Goal: Use online tool/utility: Utilize a website feature to perform a specific function

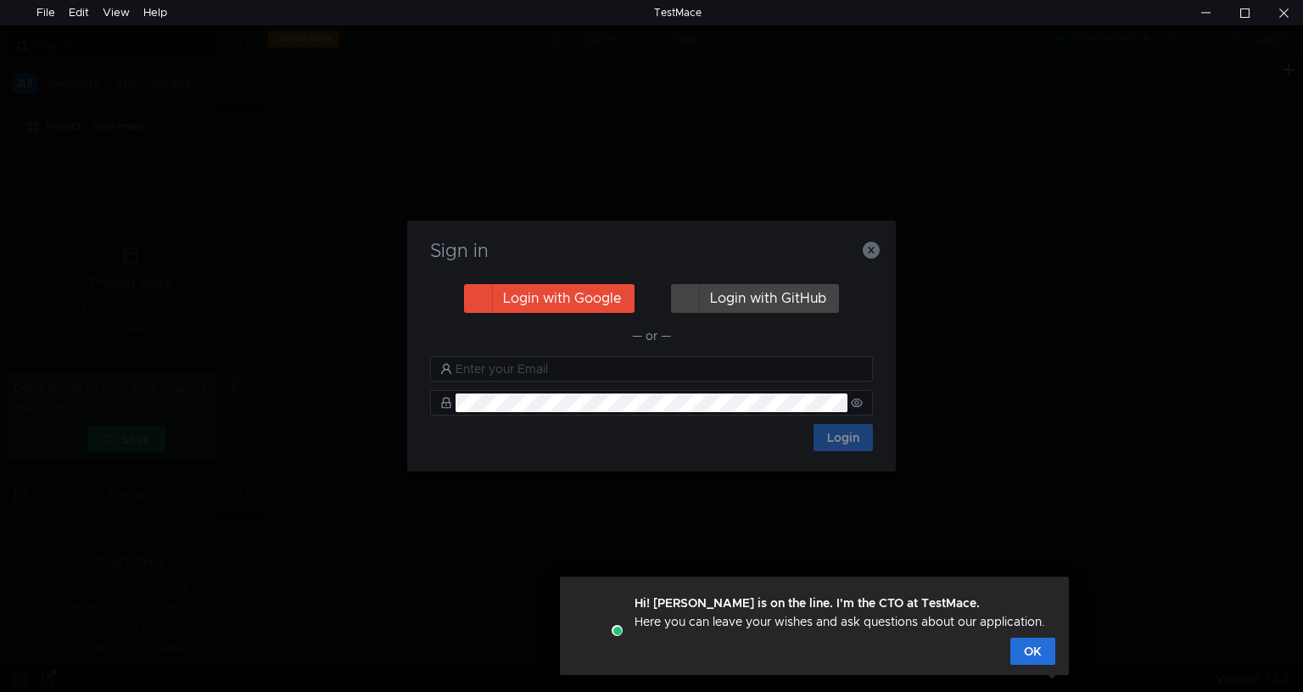
click at [519, 304] on button "Login with Google" at bounding box center [549, 298] width 171 height 29
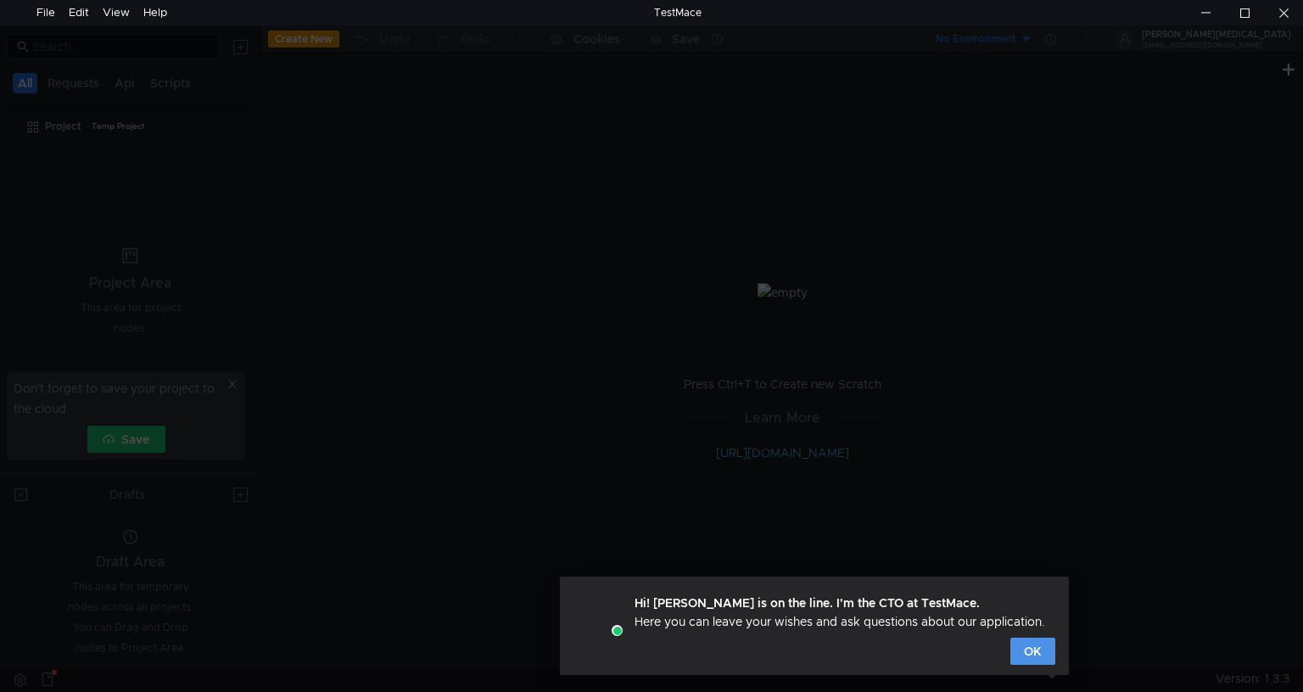
click at [1020, 638] on button "OK" at bounding box center [1032, 651] width 45 height 27
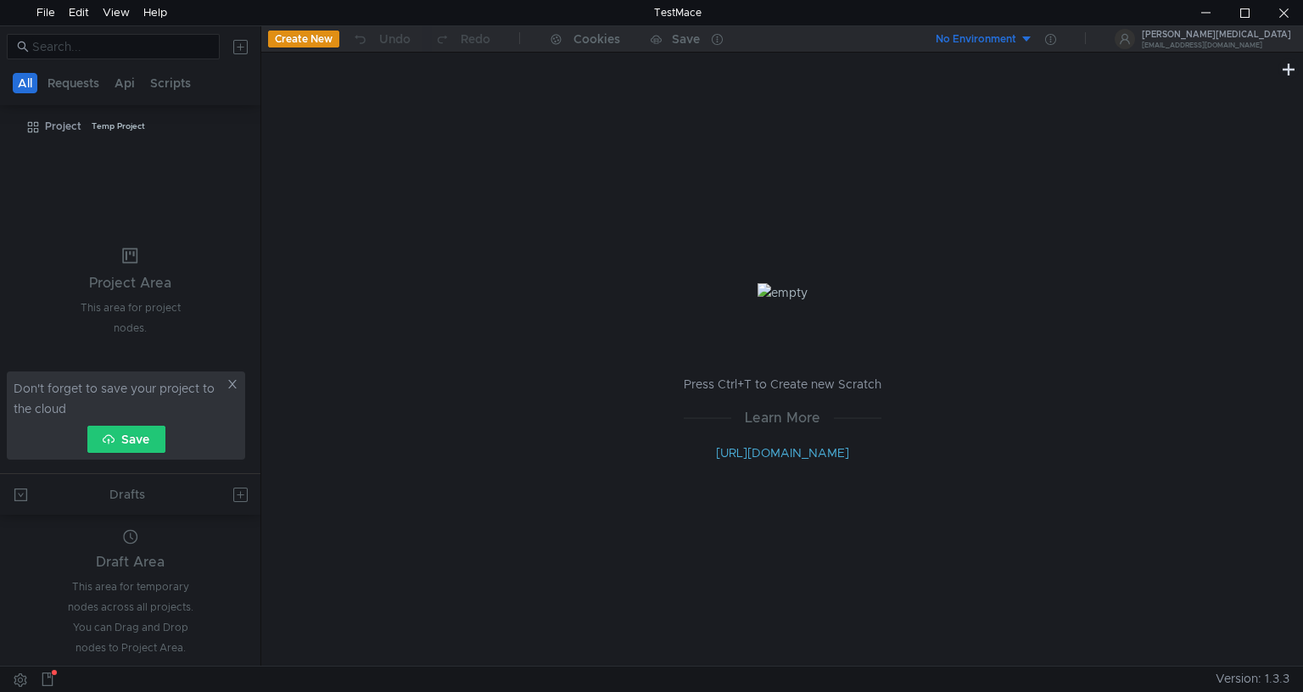
click at [1027, 638] on div "Press Ctrl+T to Create new Scratch Learn More http://docs.testmace.com" at bounding box center [782, 373] width 1042 height 586
click at [244, 126] on icon at bounding box center [244, 126] width 12 height 12
click at [142, 431] on div at bounding box center [651, 346] width 1303 height 692
click at [236, 386] on icon at bounding box center [233, 384] width 12 height 12
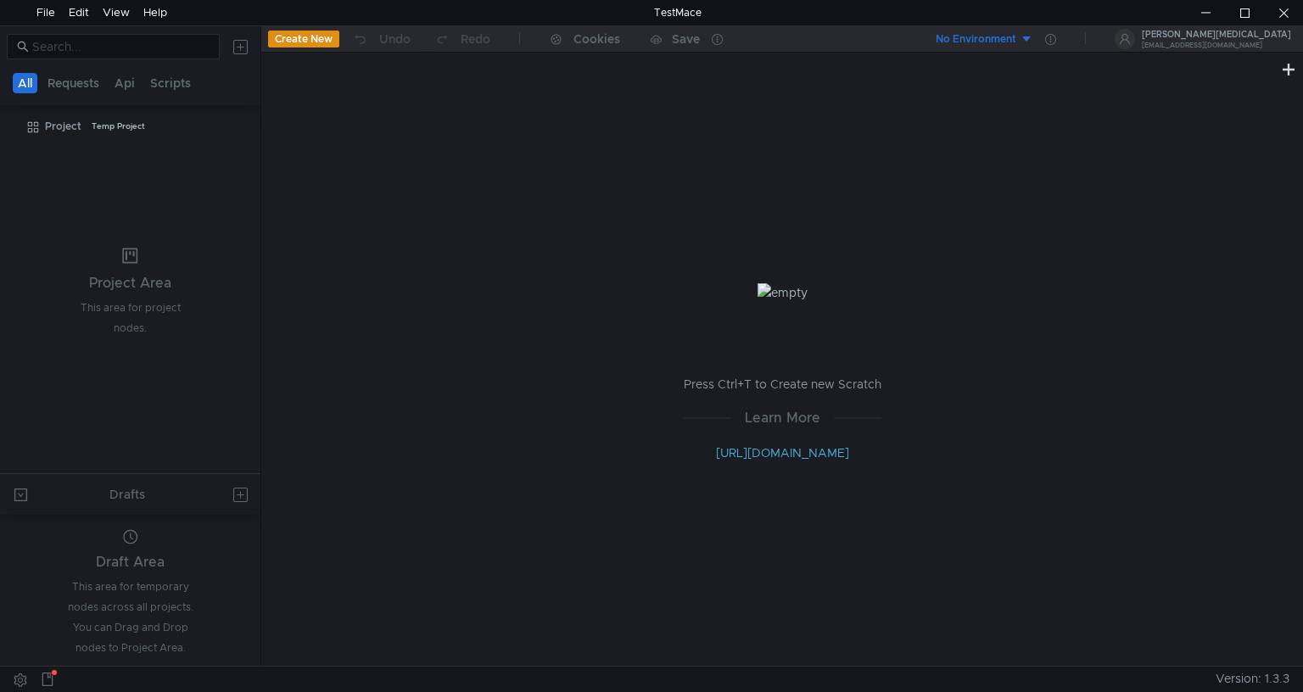
click at [236, 386] on tree-viewport "Project Temp Project" at bounding box center [130, 292] width 260 height 361
click at [241, 136] on app-menu-trigger at bounding box center [244, 126] width 12 height 25
click at [249, 121] on icon at bounding box center [244, 126] width 12 height 12
click at [297, 33] on div at bounding box center [651, 346] width 1303 height 692
click at [64, 91] on button "Requests" at bounding box center [73, 83] width 62 height 20
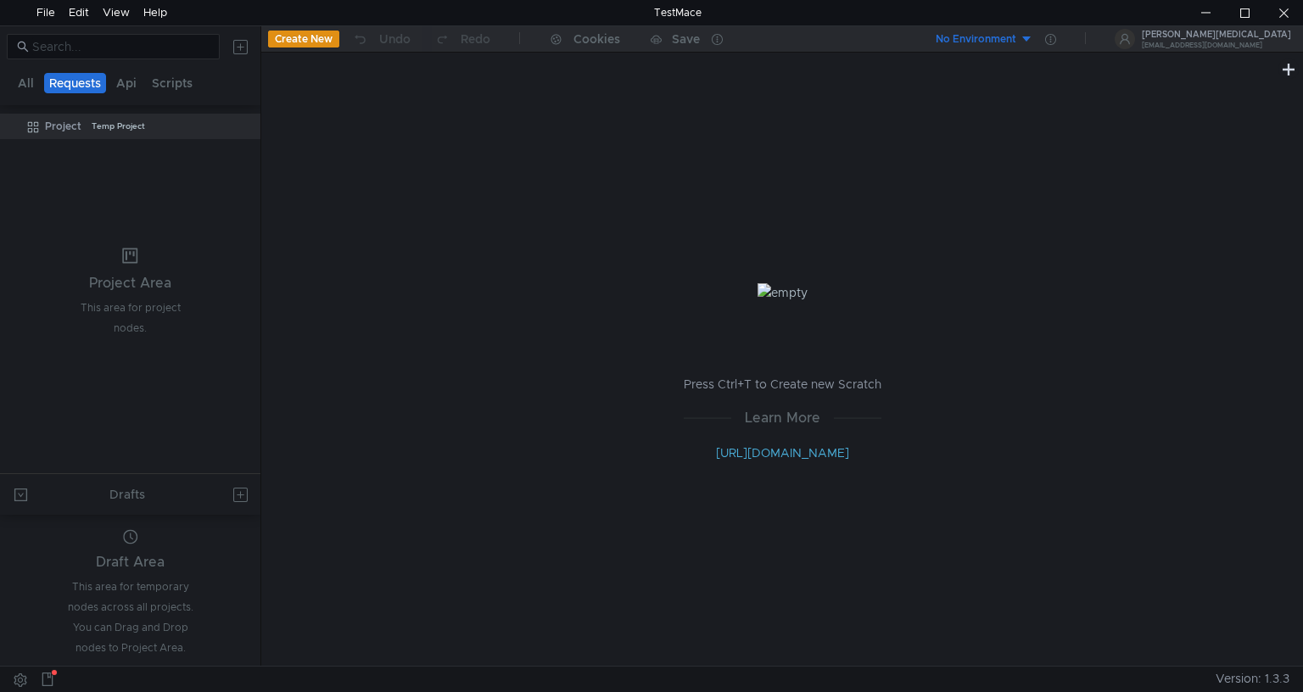
click at [64, 91] on button "Requests" at bounding box center [75, 83] width 62 height 20
click at [119, 87] on button "Api" at bounding box center [126, 83] width 31 height 20
click at [230, 129] on div "Project Temp Project" at bounding box center [141, 126] width 193 height 25
click at [243, 126] on icon at bounding box center [243, 127] width 8 height 2
click at [243, 126] on div "Add node Import Run Show in explorer" at bounding box center [311, 187] width 137 height 122
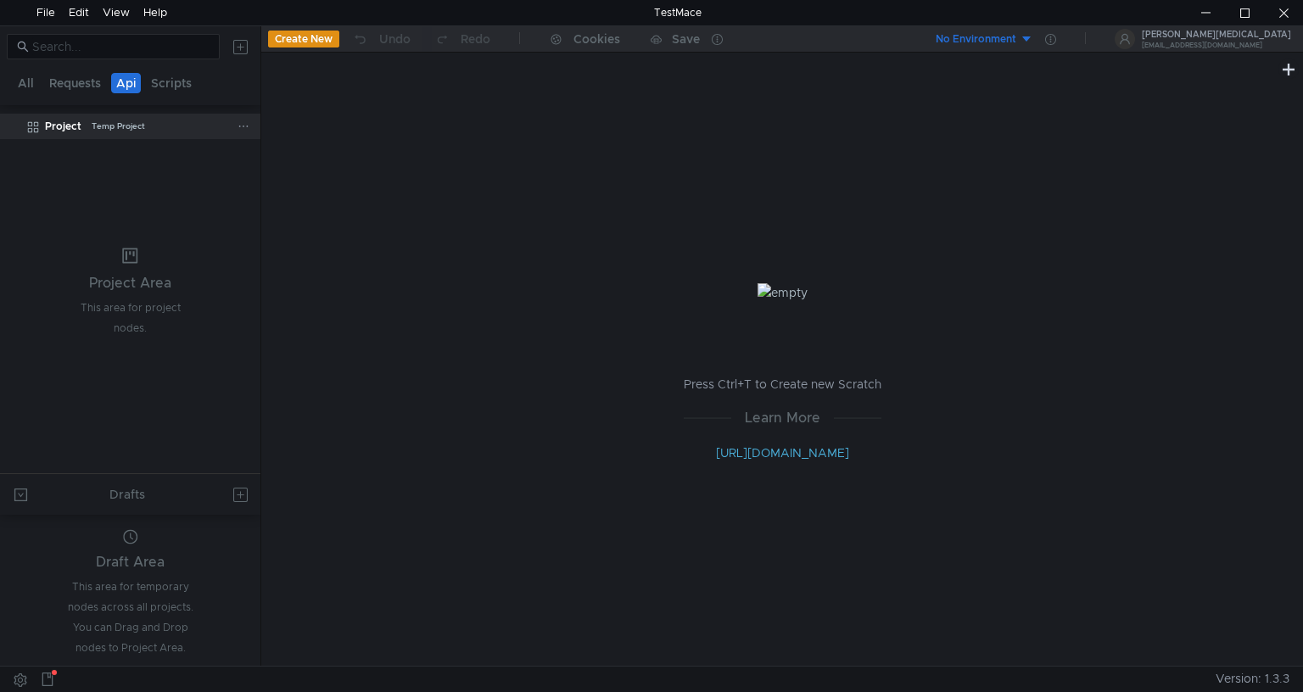
click at [243, 126] on div at bounding box center [651, 346] width 1303 height 692
click at [243, 126] on icon at bounding box center [243, 127] width 8 height 2
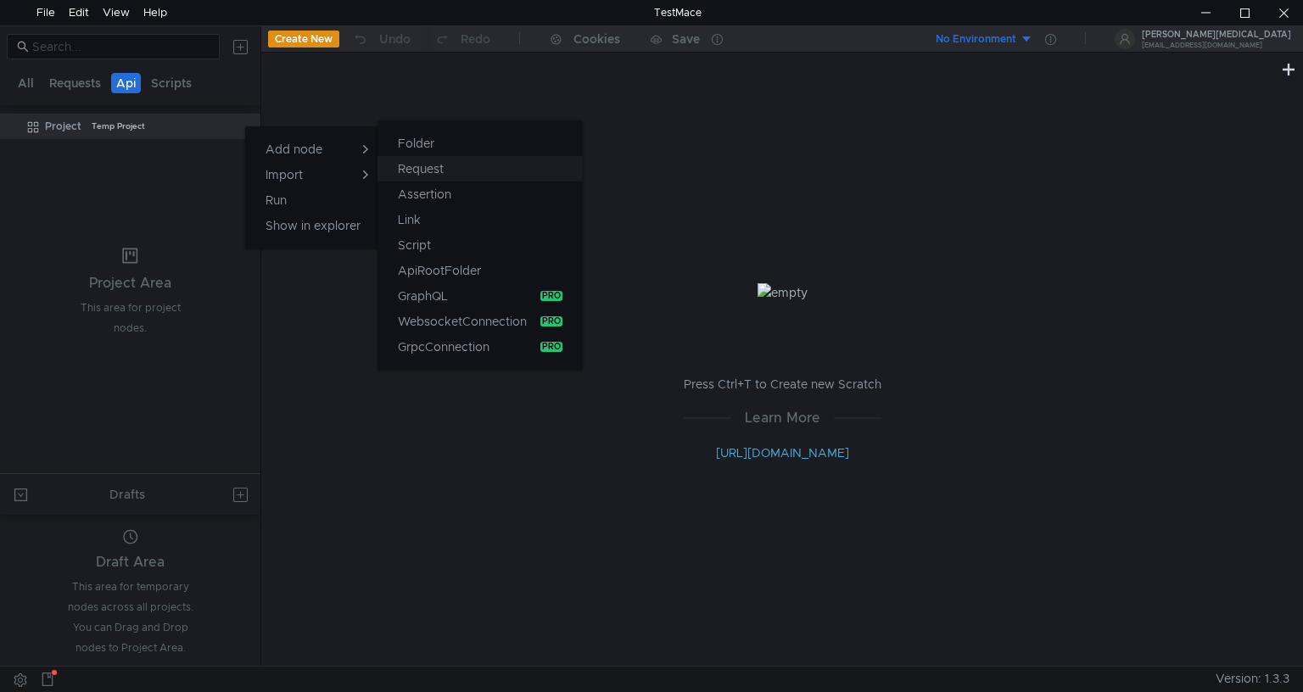
click at [405, 171] on app-tour-anchor "Request" at bounding box center [421, 169] width 46 height 20
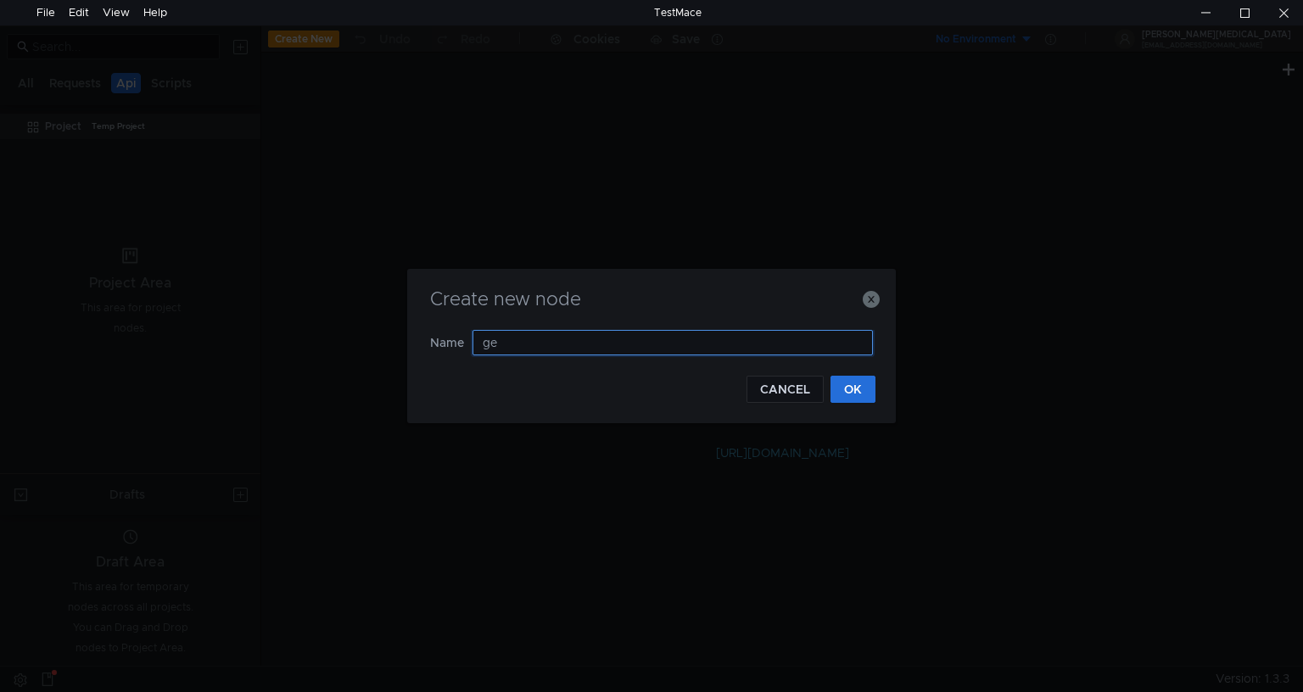
type input "get"
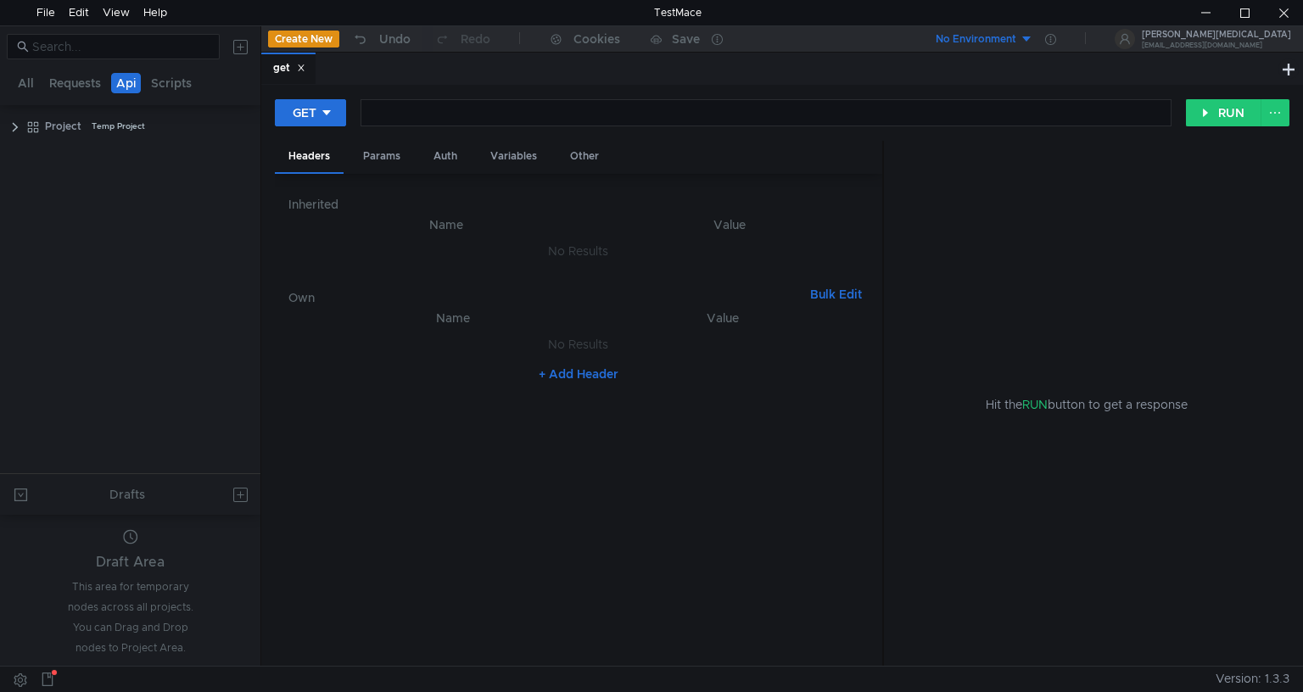
click at [852, 380] on div "+ Add Header" at bounding box center [578, 374] width 580 height 27
click at [458, 128] on div "GET Enter request url ההההההההההההההההההההההההההההההההההההההההההההההההההההההההה…" at bounding box center [782, 119] width 1015 height 42
click at [447, 119] on div at bounding box center [764, 126] width 809 height 41
drag, startPoint x: 1223, startPoint y: 126, endPoint x: 1222, endPoint y: 111, distance: 14.5
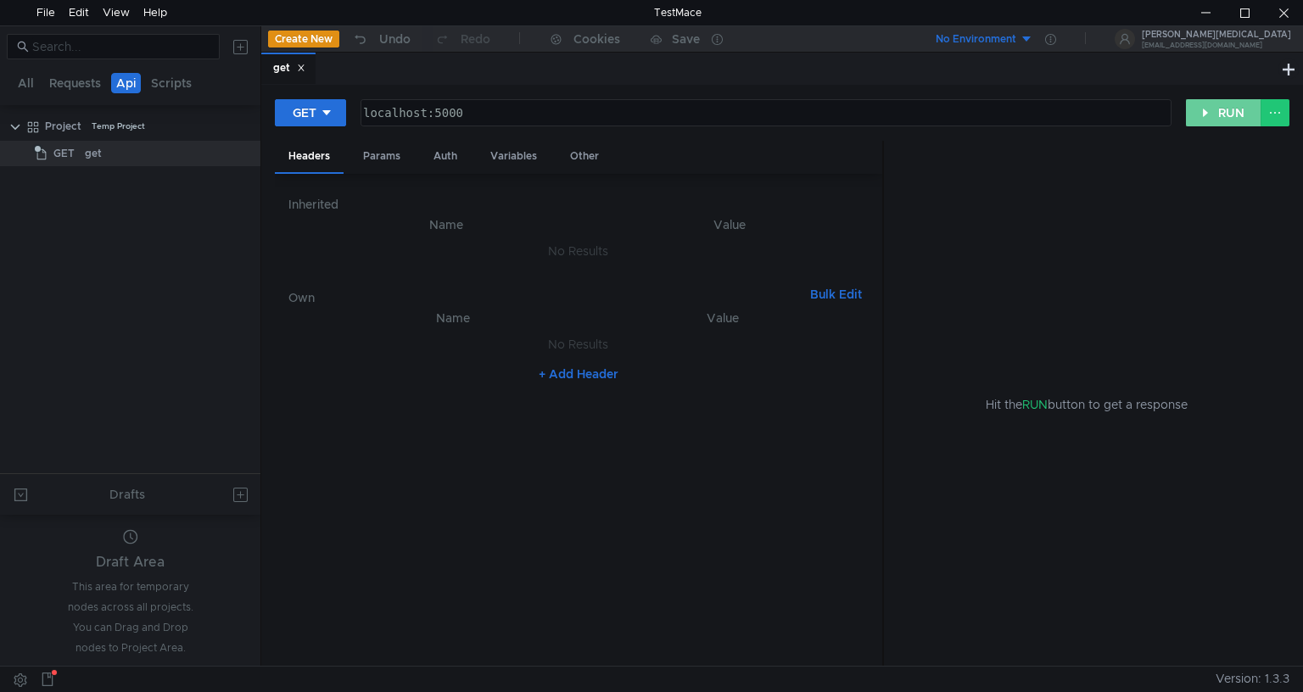
click at [1222, 111] on div "GET localhost:5000 localhost:5000 ההההההההההההההההההההההההההההההההההההההההההההה…" at bounding box center [782, 119] width 1015 height 42
click at [1222, 111] on button "RUN" at bounding box center [1224, 112] width 76 height 27
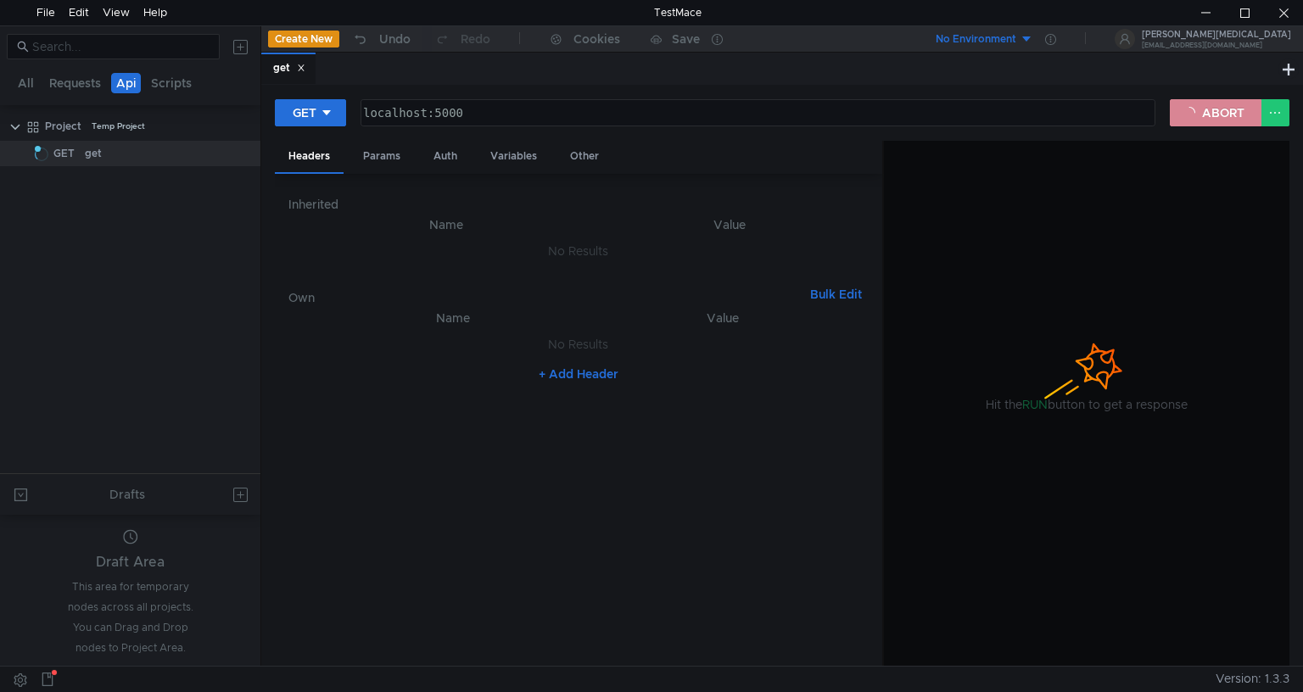
click at [1205, 126] on button "ABORT" at bounding box center [1216, 112] width 92 height 27
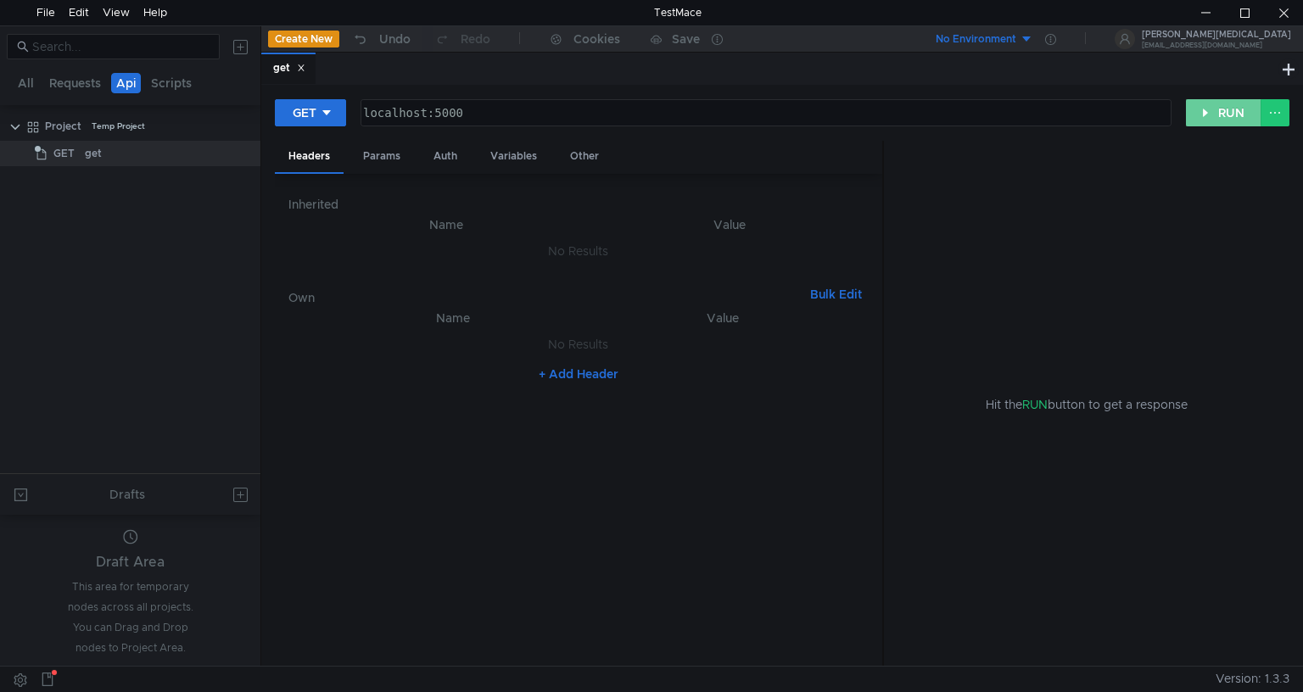
click at [1215, 110] on button "RUN" at bounding box center [1224, 112] width 76 height 27
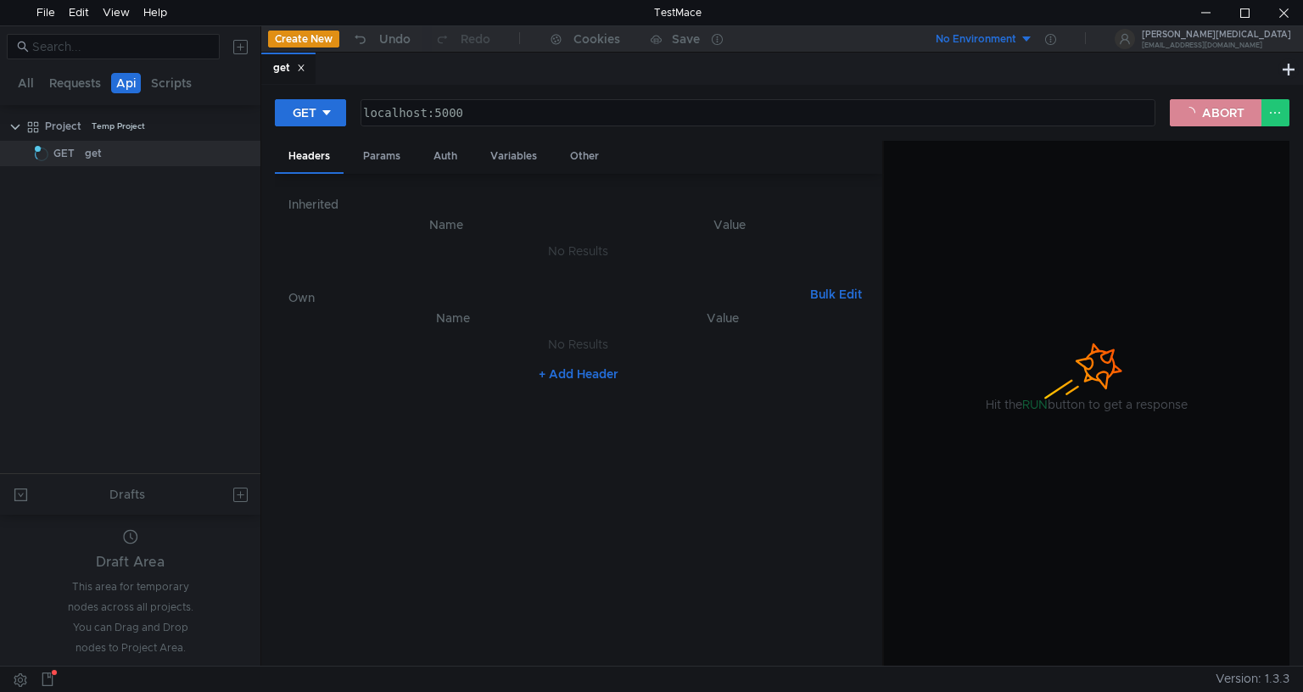
click at [1205, 119] on button "ABORT" at bounding box center [1216, 112] width 92 height 27
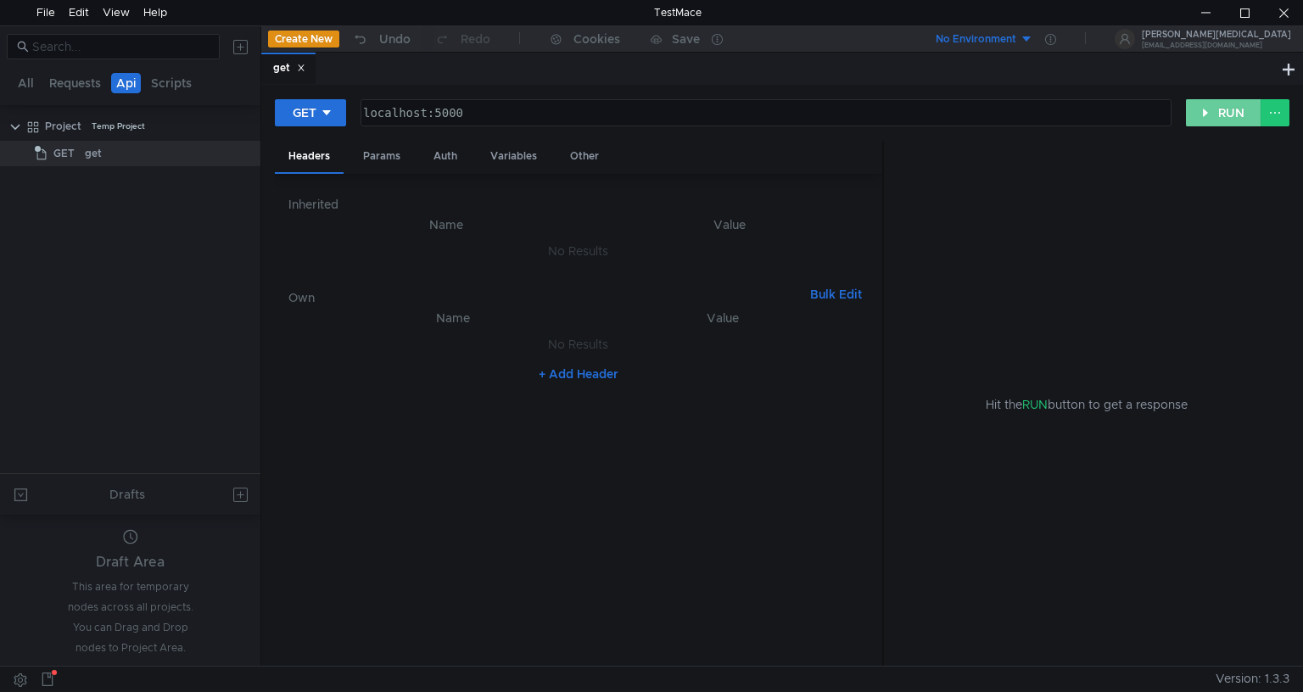
click at [1205, 119] on button "RUN" at bounding box center [1224, 112] width 76 height 27
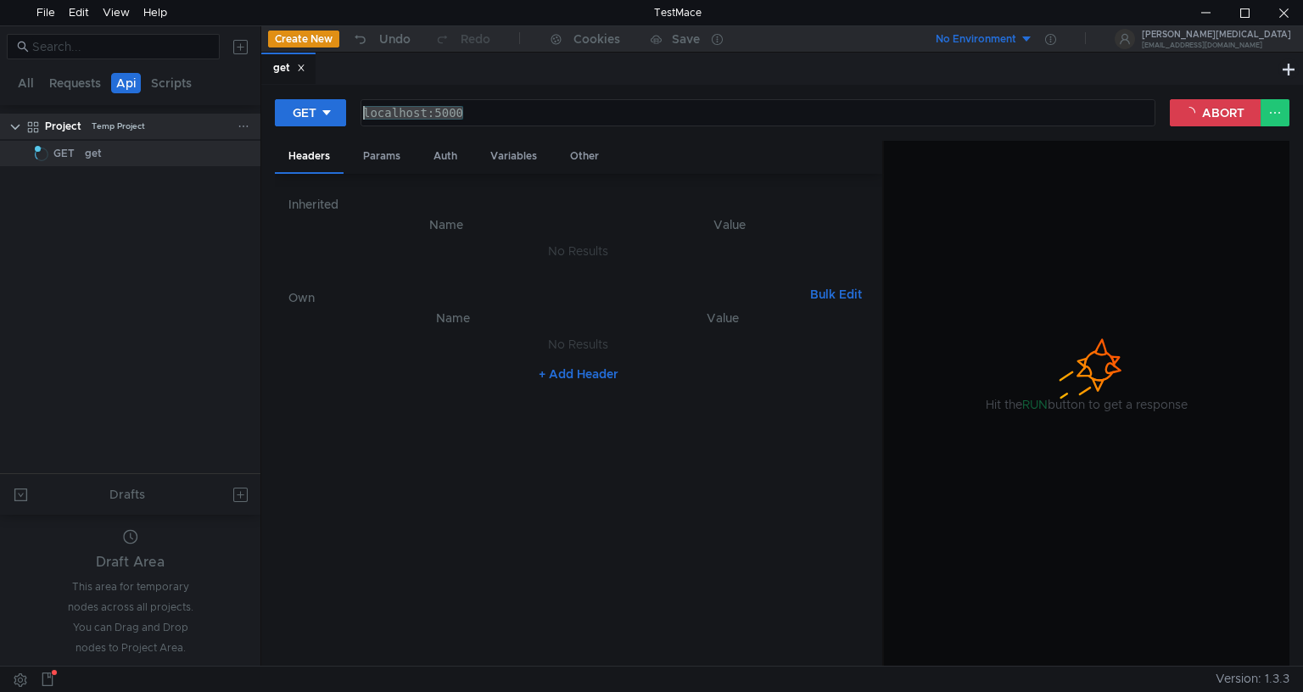
drag, startPoint x: 573, startPoint y: 101, endPoint x: 258, endPoint y: 116, distance: 315.1
click at [258, 116] on as-split "All Requests Api Scripts Project Temp Project Loading... GET get Drafts Draft A…" at bounding box center [651, 345] width 1303 height 640
paste textarea "http://"
click at [1233, 115] on button "ABORT" at bounding box center [1216, 112] width 92 height 27
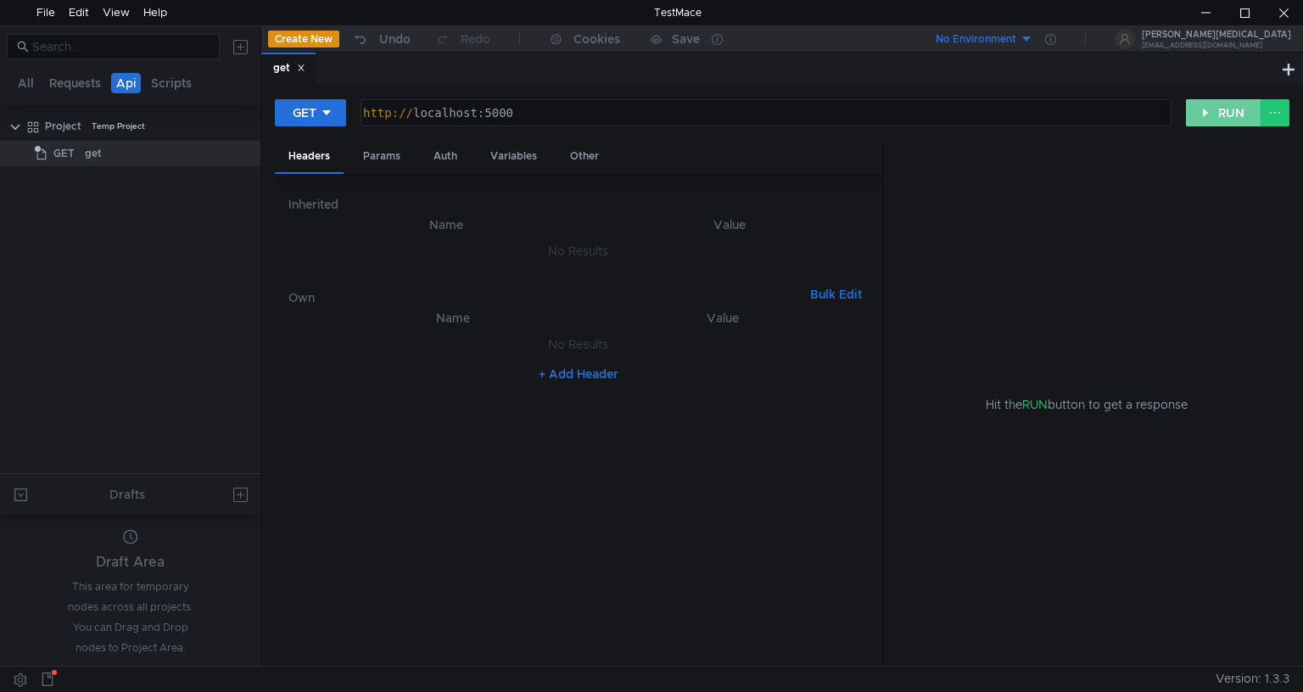
click at [1222, 114] on button "RUN" at bounding box center [1224, 112] width 76 height 27
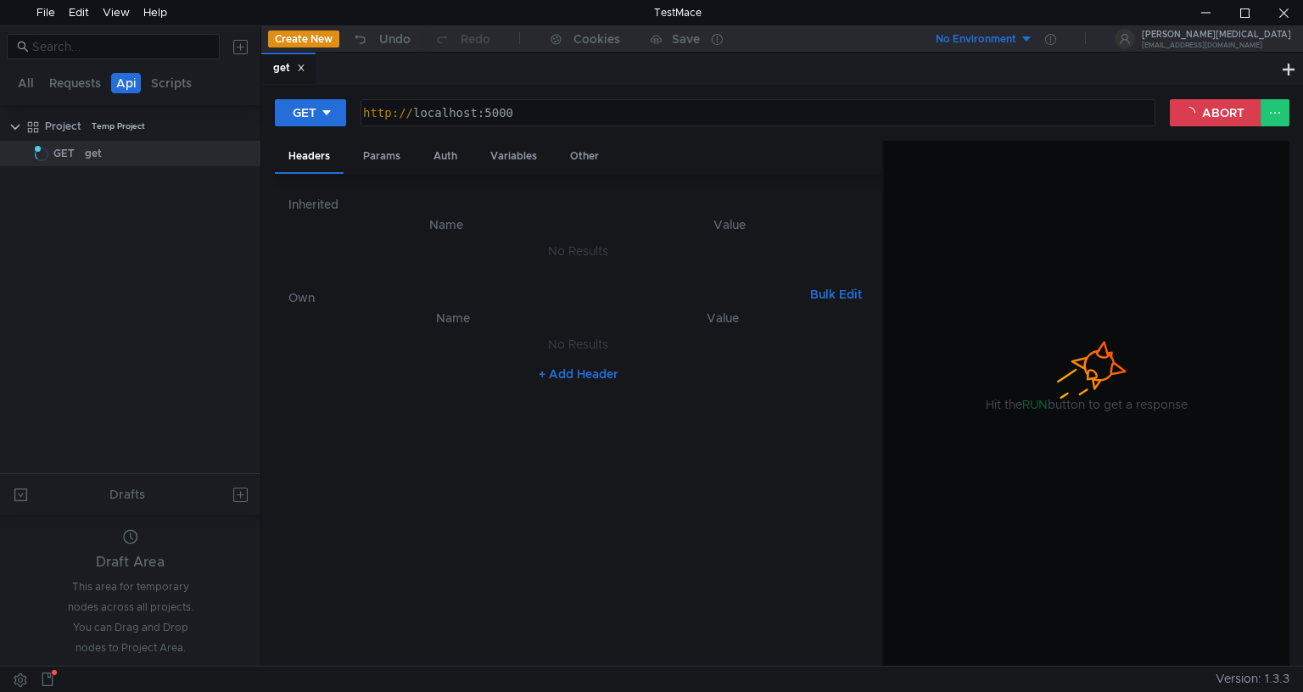
click at [1090, 444] on div at bounding box center [1087, 404] width 406 height 527
click at [1236, 115] on button "ABORT" at bounding box center [1216, 112] width 92 height 27
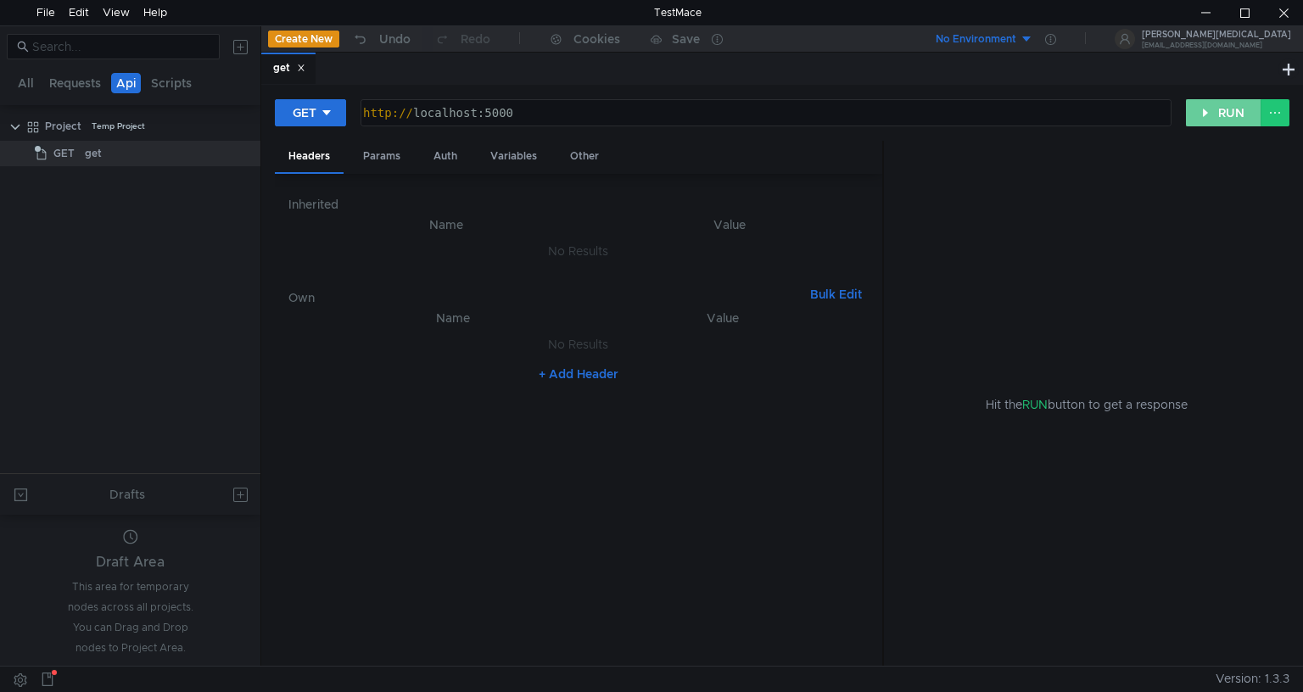
click at [1247, 112] on button "RUN" at bounding box center [1224, 112] width 76 height 27
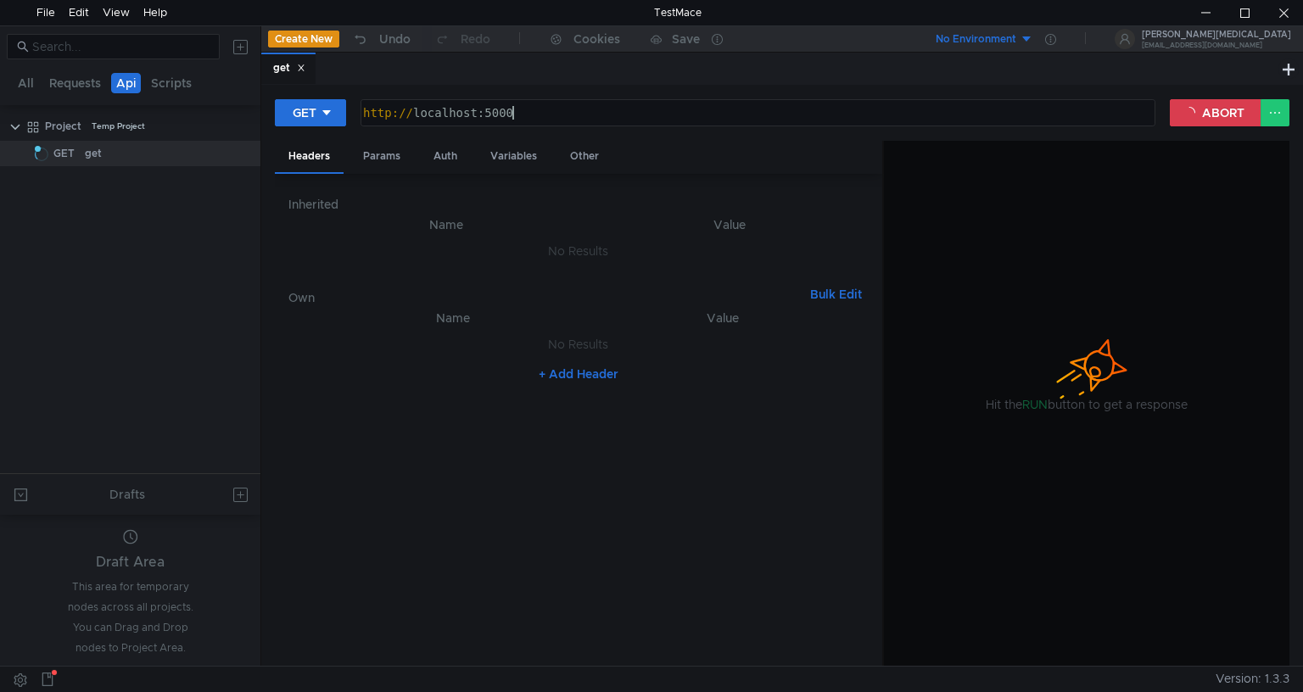
click at [835, 124] on div "http:// localhost:5000" at bounding box center [756, 126] width 793 height 41
type textarea "[URL]"
click at [1208, 106] on button "ABORT" at bounding box center [1216, 112] width 92 height 27
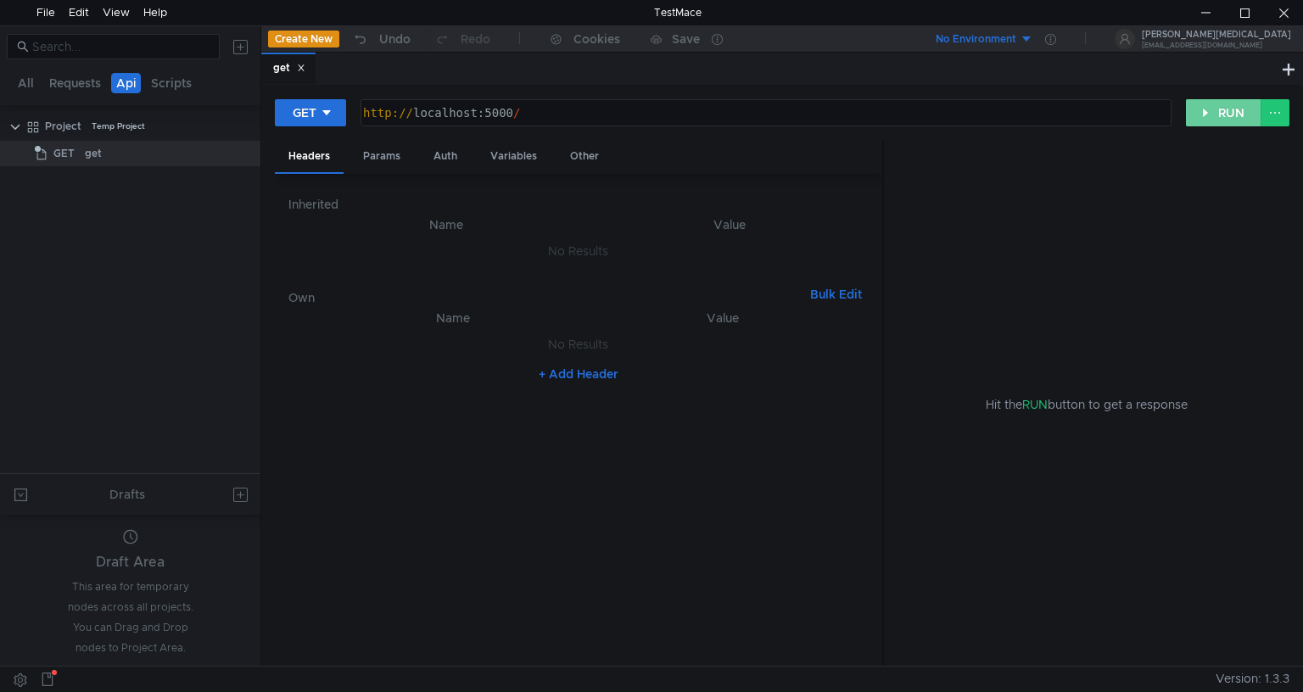
click at [1208, 106] on button "RUN" at bounding box center [1224, 112] width 76 height 27
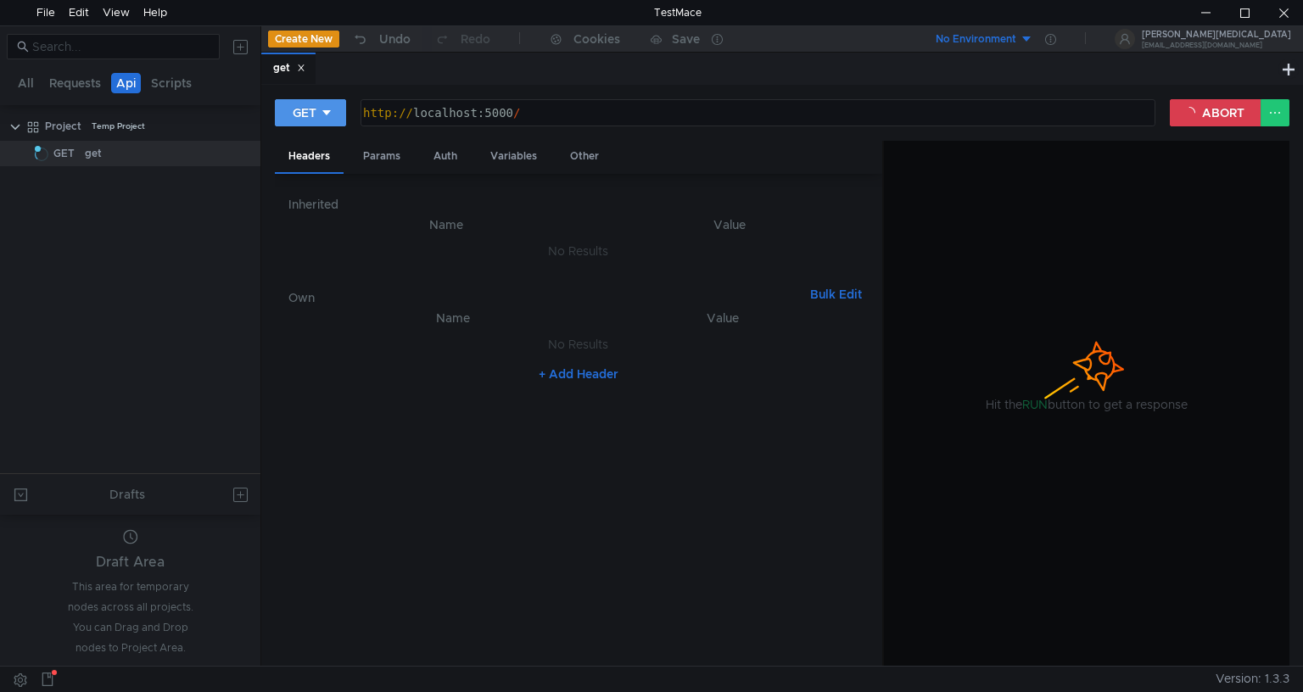
click at [302, 119] on div "GET" at bounding box center [305, 112] width 24 height 19
click at [302, 145] on li "GET" at bounding box center [312, 148] width 74 height 27
click at [484, 535] on nz-table "Name Value No Results + Add Header" at bounding box center [578, 480] width 580 height 345
